Goal: Task Accomplishment & Management: Use online tool/utility

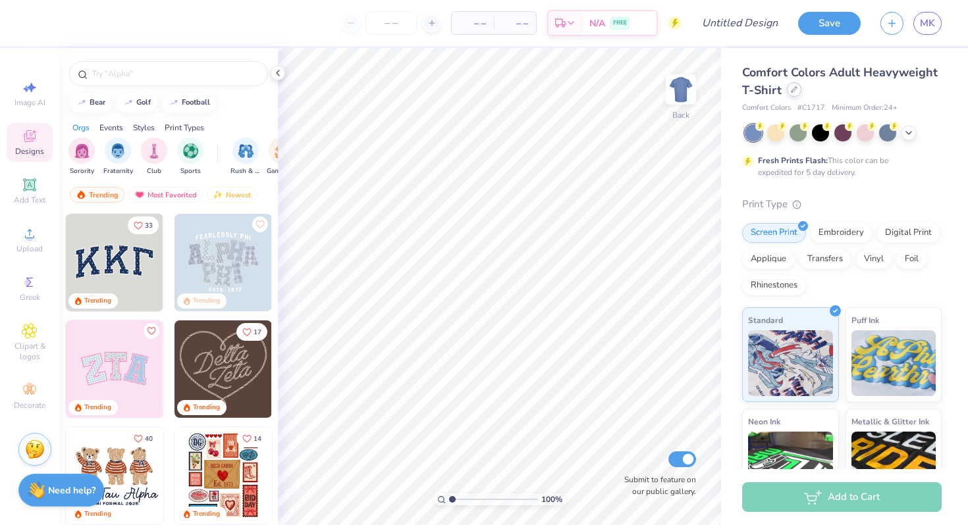
click at [787, 93] on div at bounding box center [794, 89] width 14 height 14
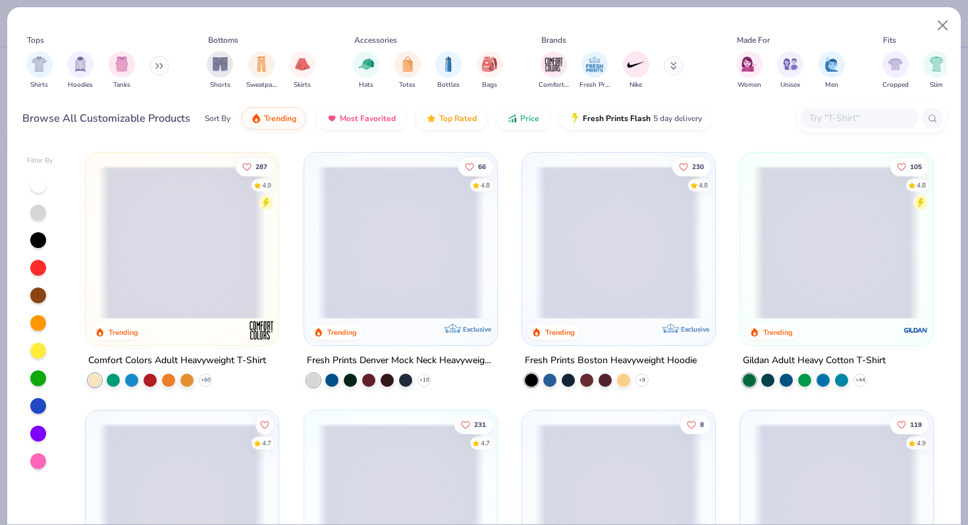
click at [848, 124] on input "text" at bounding box center [858, 118] width 101 height 15
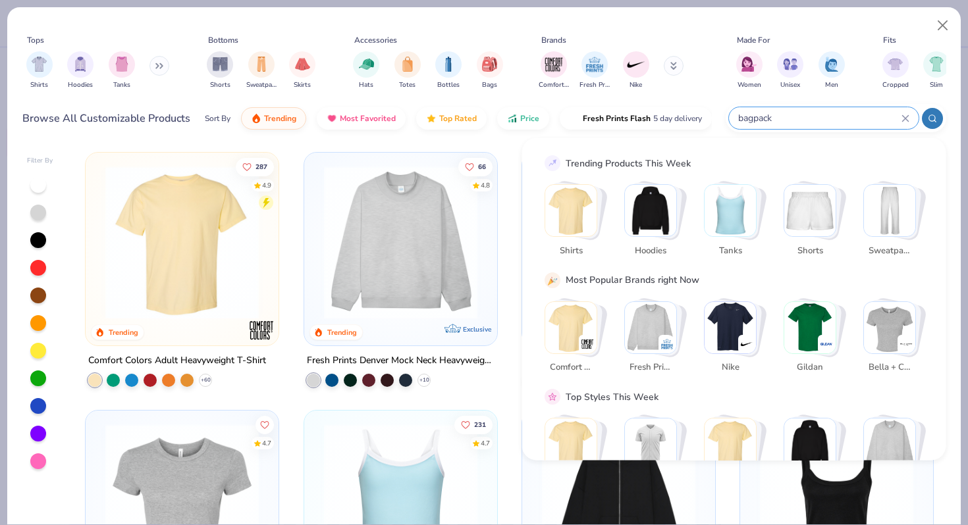
type input "bagpack"
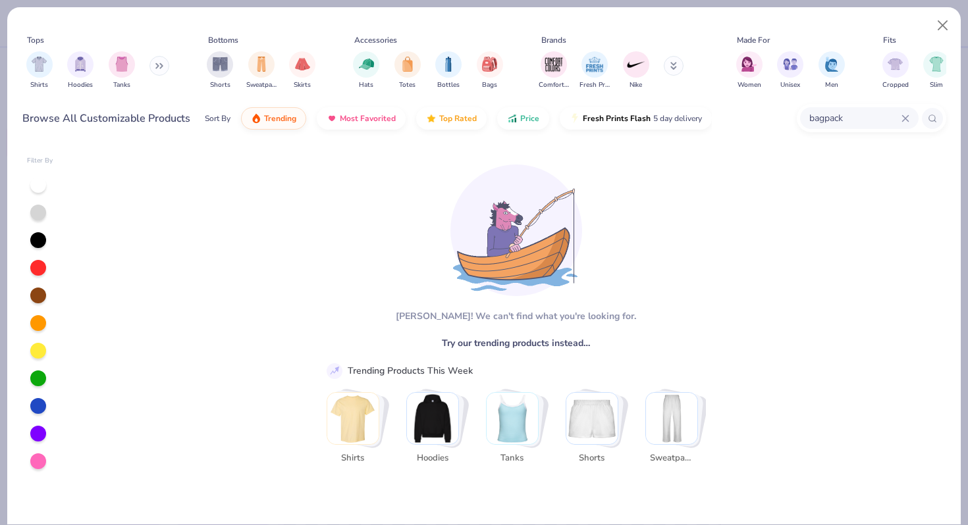
click at [904, 119] on icon at bounding box center [905, 119] width 8 height 8
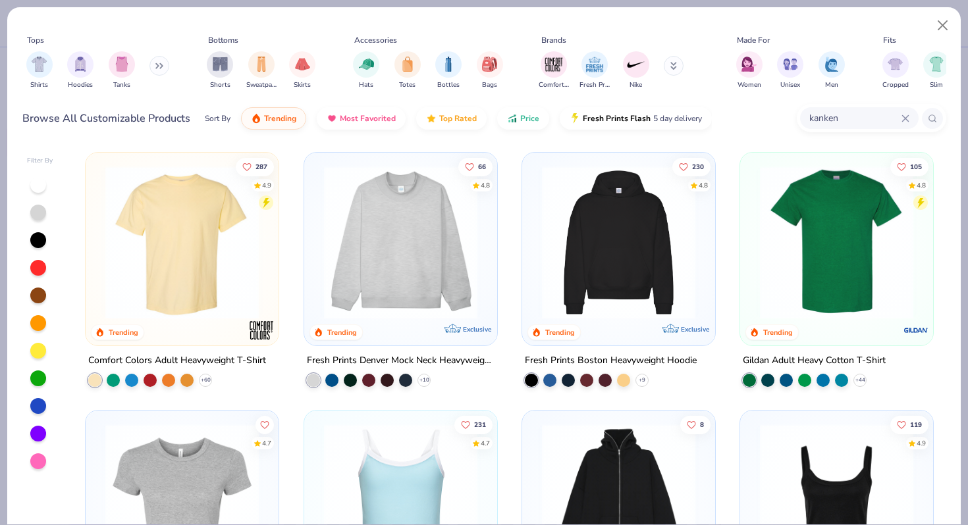
type input "kanken"
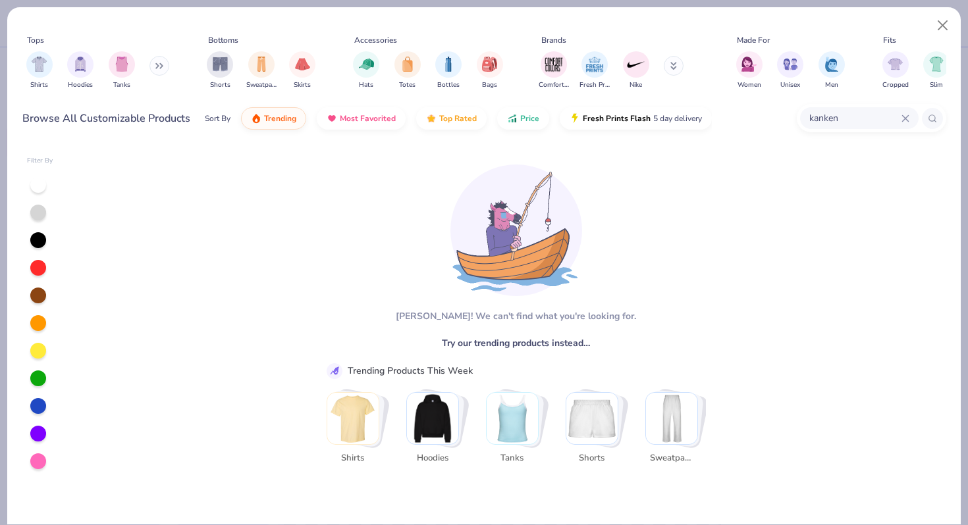
click at [908, 113] on div "kanken" at bounding box center [859, 118] width 119 height 22
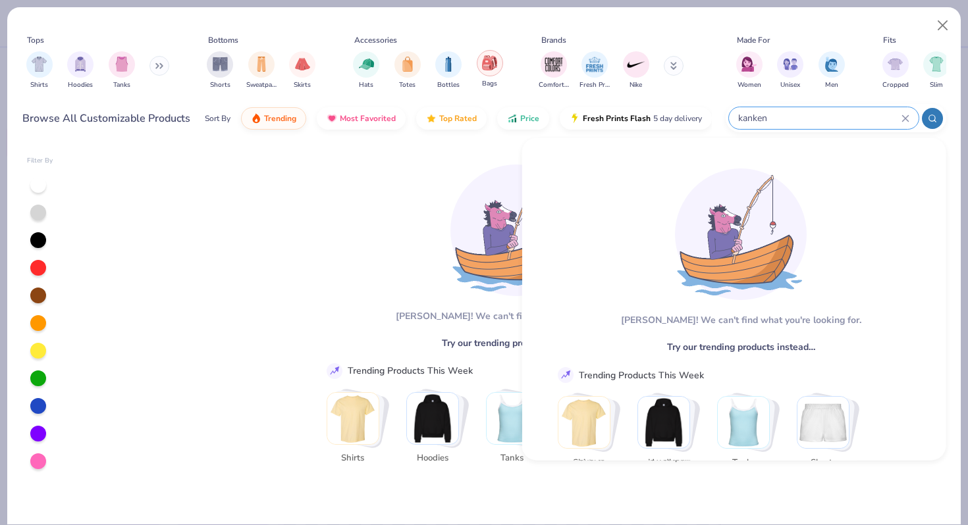
click at [487, 66] on img "filter for Bags" at bounding box center [489, 62] width 14 height 15
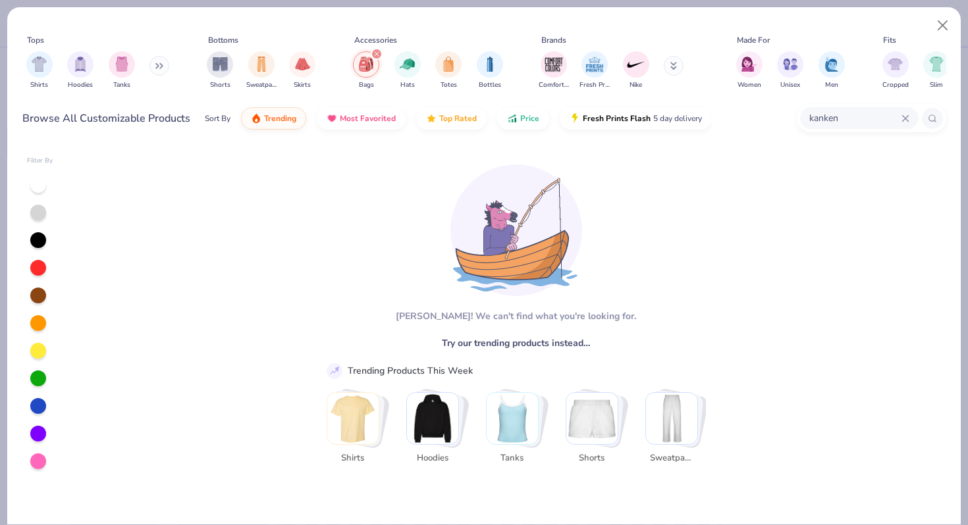
click at [902, 117] on icon at bounding box center [905, 119] width 8 height 8
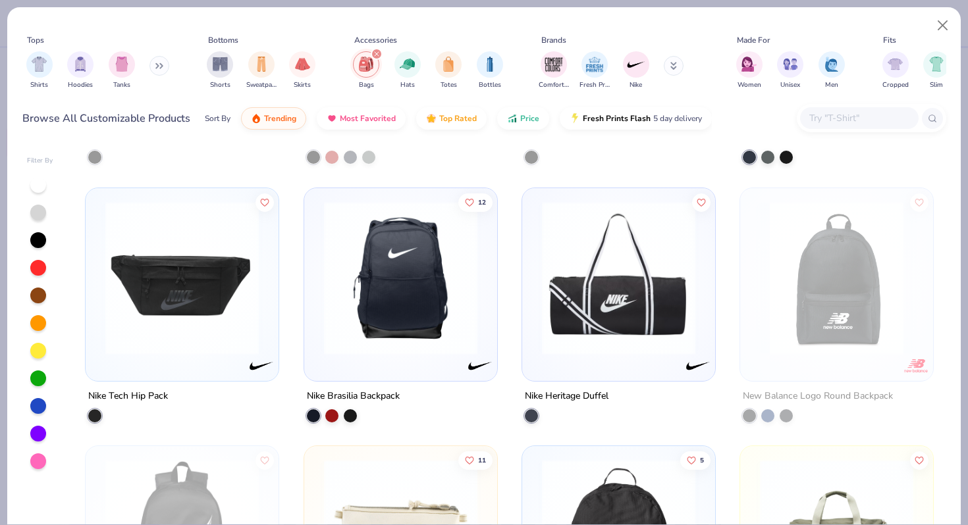
scroll to position [1521, 0]
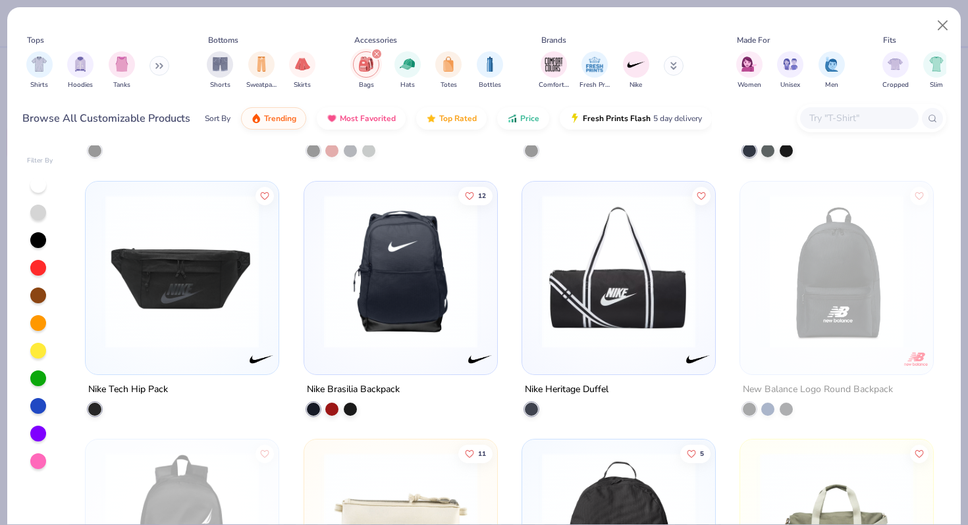
click at [374, 282] on img at bounding box center [400, 270] width 167 height 153
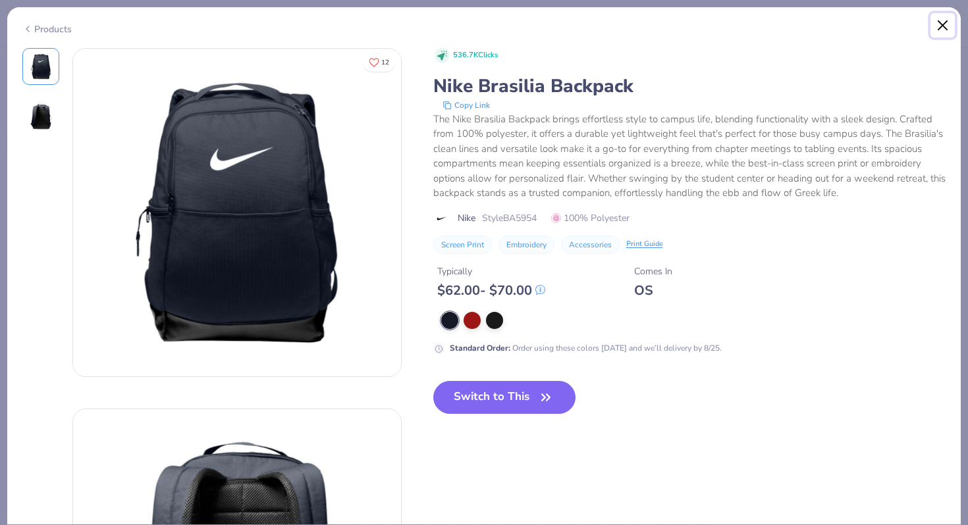
click at [940, 24] on button "Close" at bounding box center [942, 25] width 25 height 25
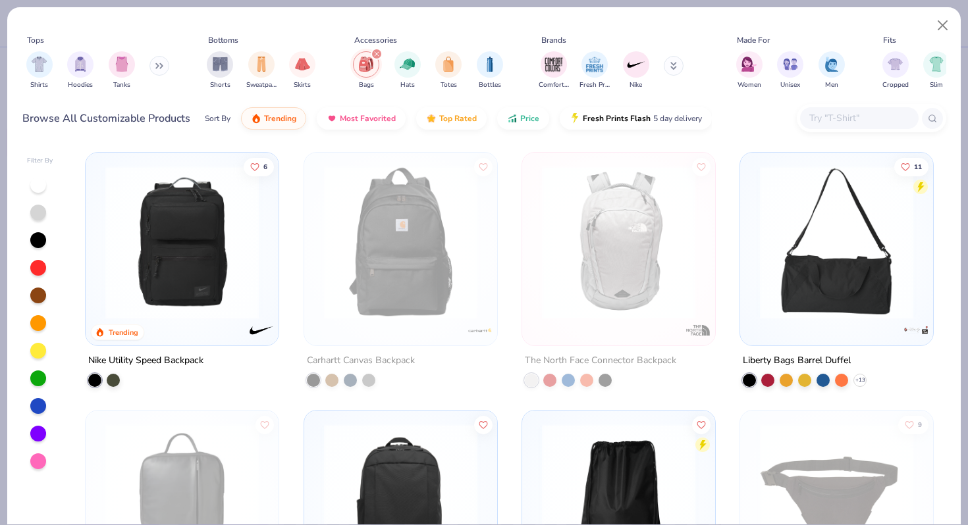
click at [192, 269] on img at bounding box center [182, 242] width 167 height 153
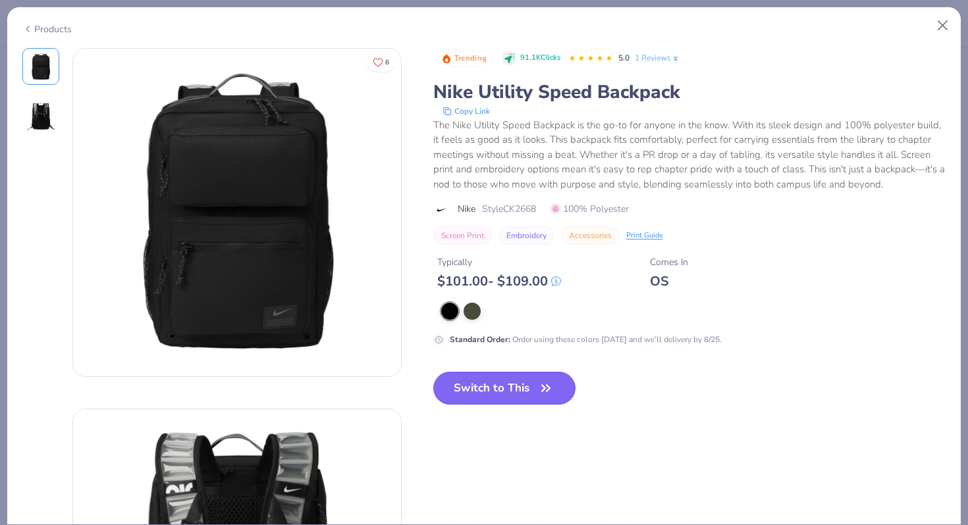
click at [525, 378] on button "Switch to This" at bounding box center [504, 388] width 143 height 33
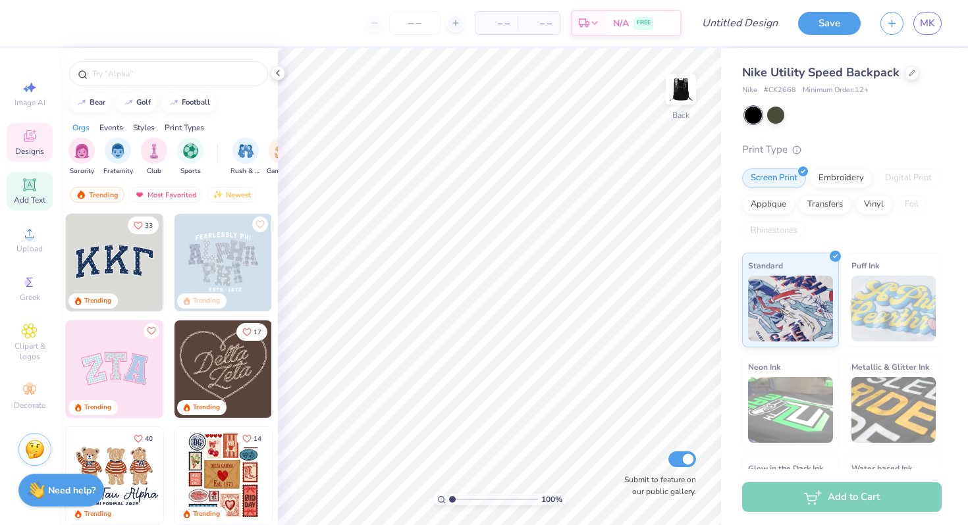
click at [31, 196] on span "Add Text" at bounding box center [30, 200] width 32 height 11
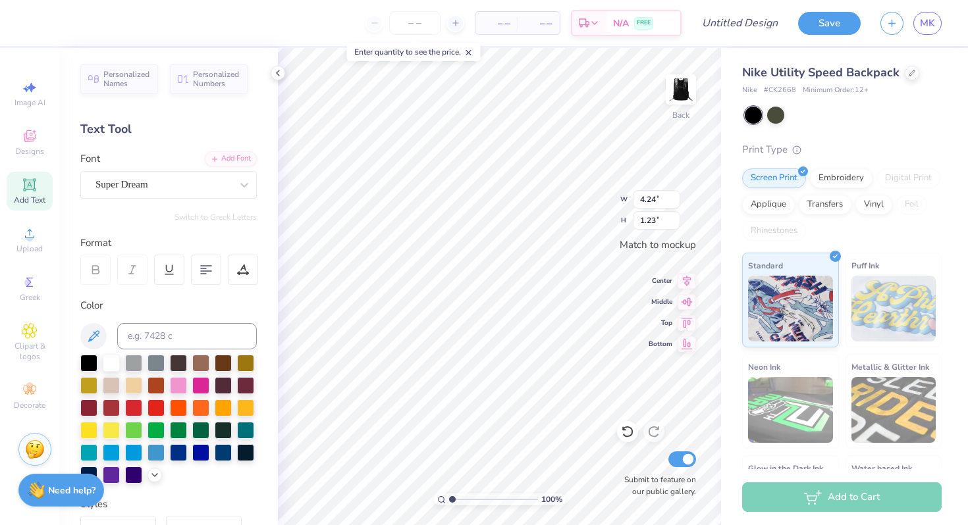
type textarea "T"
type textarea "electro world"
type input "6.11"
type input "0.68"
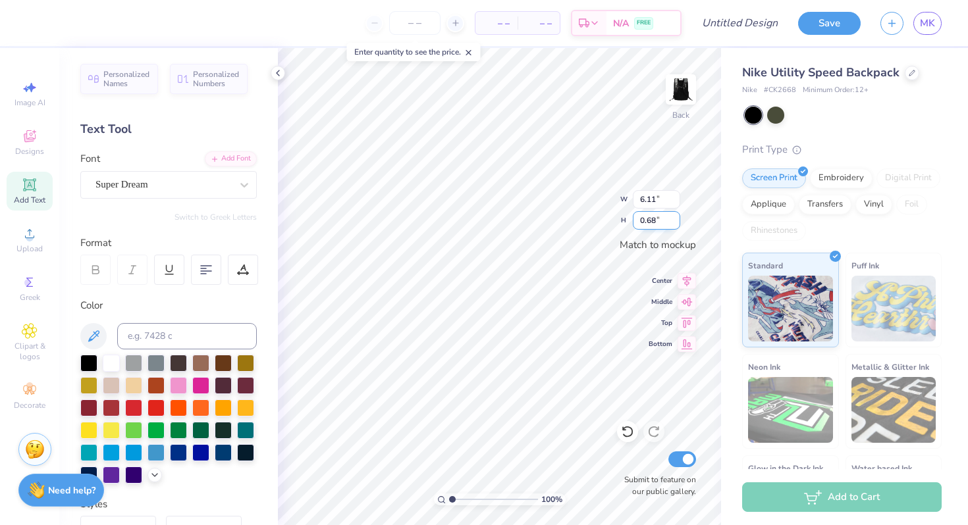
click at [576, 219] on div "100 % Back W 6.11 6.11 " H 0.68 0.68 " Match to [GEOGRAPHIC_DATA] Middle Top Bo…" at bounding box center [499, 286] width 443 height 477
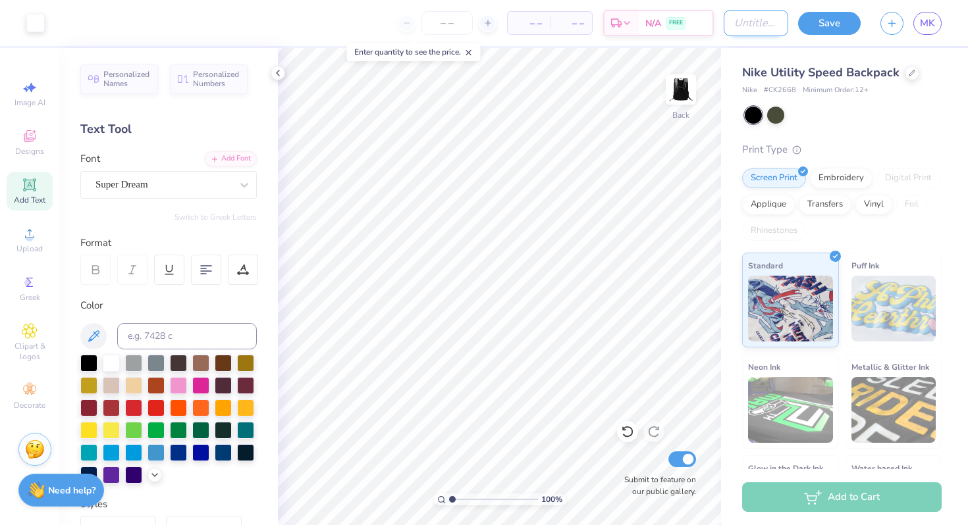
click at [735, 29] on input "Design Title" at bounding box center [756, 23] width 65 height 26
click at [772, 26] on input "Design Title" at bounding box center [756, 23] width 65 height 26
type input "ew bag"
click at [834, 14] on button "Save" at bounding box center [829, 21] width 63 height 23
click at [450, 16] on input "number" at bounding box center [446, 23] width 51 height 24
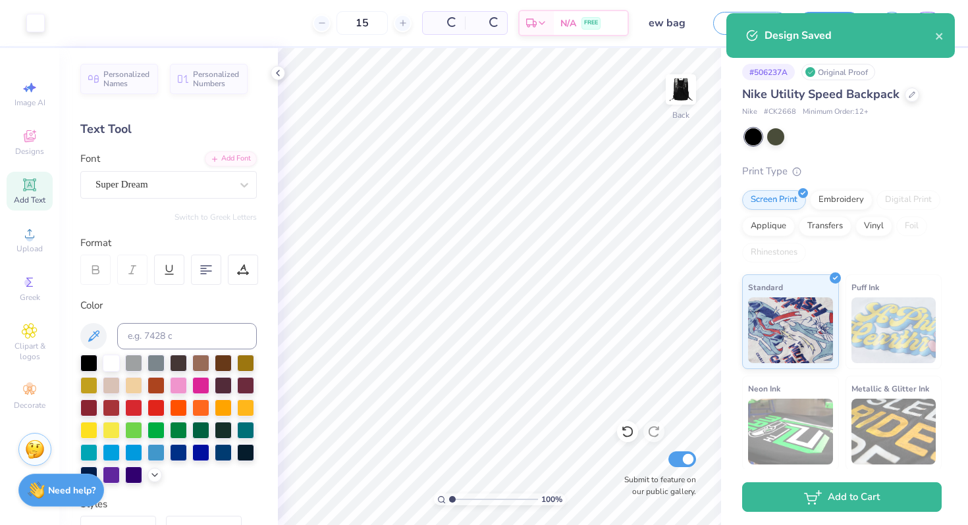
type input "15"
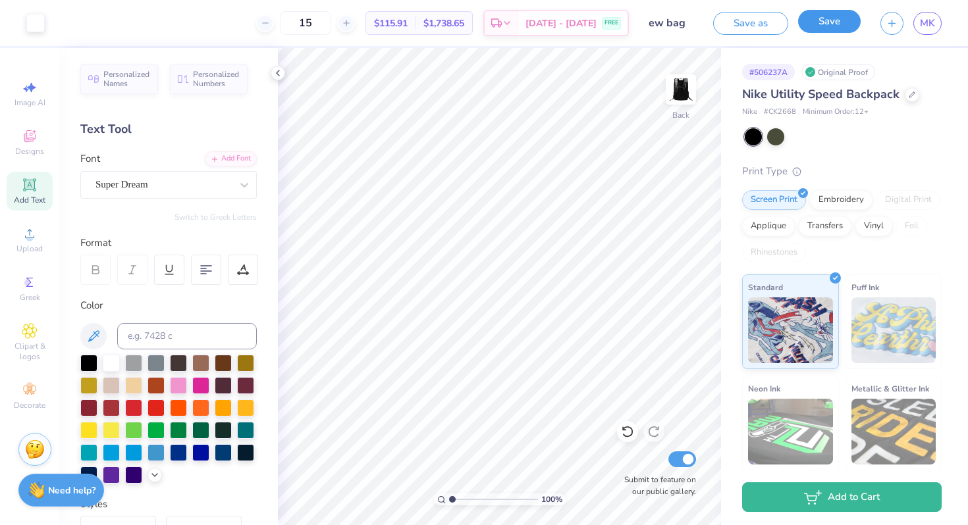
click at [832, 26] on button "Save" at bounding box center [829, 21] width 63 height 23
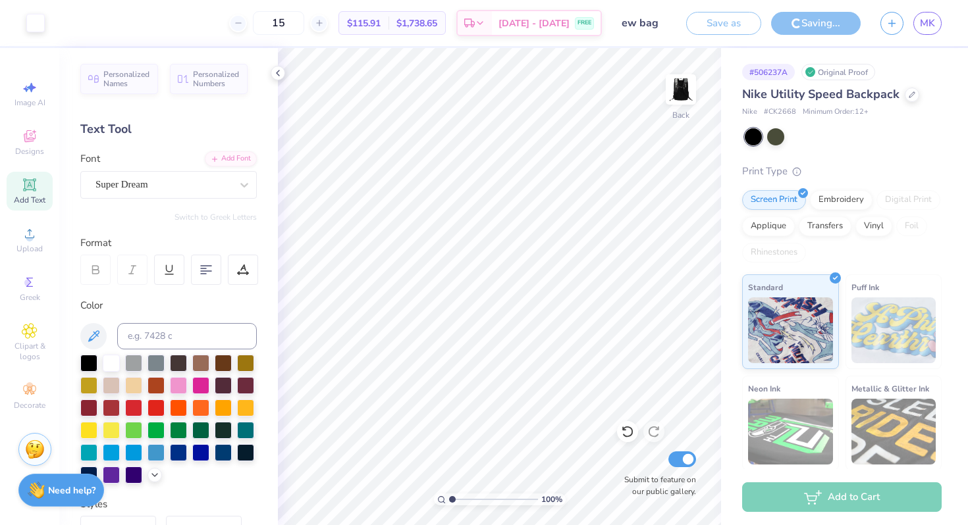
click at [753, 20] on div "Save as" at bounding box center [723, 23] width 75 height 23
click at [709, 20] on div "Save as" at bounding box center [723, 23] width 75 height 23
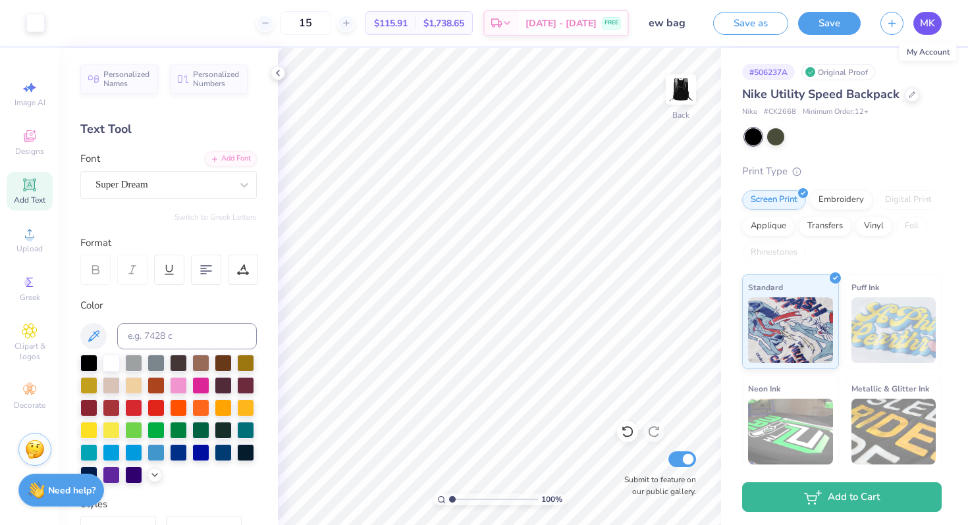
click at [931, 28] on span "MK" at bounding box center [927, 23] width 15 height 15
click at [920, 20] on span "MK" at bounding box center [927, 23] width 15 height 15
